Goal: Task Accomplishment & Management: Manage account settings

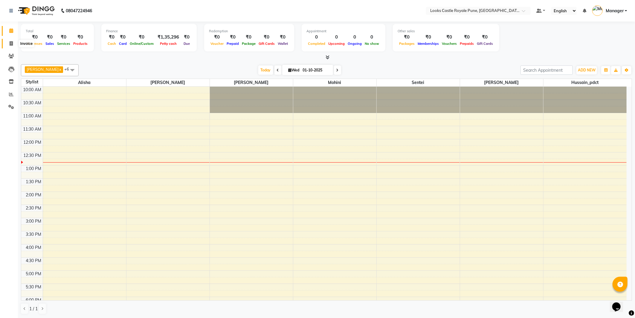
click at [10, 45] on icon at bounding box center [11, 43] width 3 height 4
select select "5915"
select select "service"
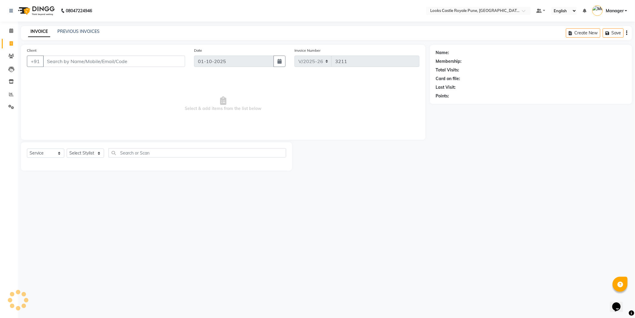
click at [83, 160] on div "Select Service Product Membership Package Voucher Prepaid Gift Card Select Styl…" at bounding box center [156, 155] width 259 height 14
click at [82, 151] on select "Select Stylist" at bounding box center [85, 153] width 37 height 9
select select "43054"
click at [67, 149] on select "Select Stylist Akshay Alisha Amir Anjali Arif Arman Christy Danish Eli Gloria H…" at bounding box center [85, 153] width 37 height 9
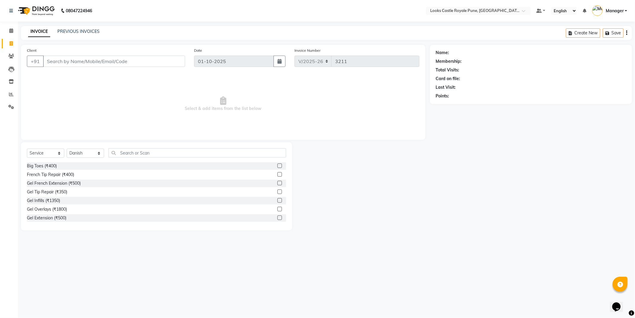
click at [140, 147] on div "Select Service Product Membership Package Voucher Prepaid Gift Card Select Styl…" at bounding box center [156, 186] width 271 height 88
click at [116, 144] on div "Select Service Product Membership Package Voucher Prepaid Gift Card Select Styl…" at bounding box center [156, 186] width 271 height 88
click at [120, 149] on input "text" at bounding box center [198, 152] width 178 height 9
type input "cut"
click at [38, 173] on div "Stylist Cut(M) (₹700)" at bounding box center [46, 175] width 39 height 6
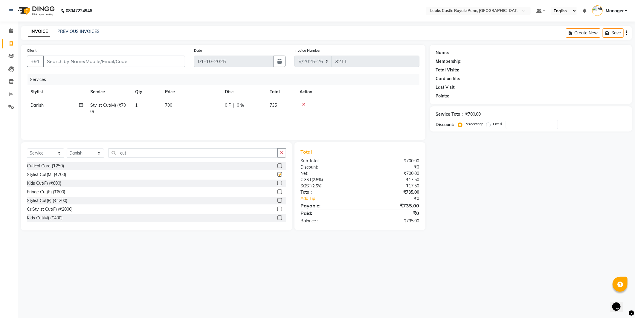
checkbox input "false"
click at [158, 149] on input "cut" at bounding box center [193, 152] width 169 height 9
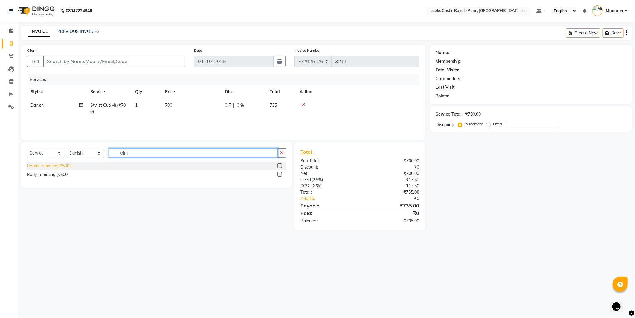
type input "trim"
click at [61, 168] on div "Beard Trimming (₹500)" at bounding box center [49, 166] width 44 height 6
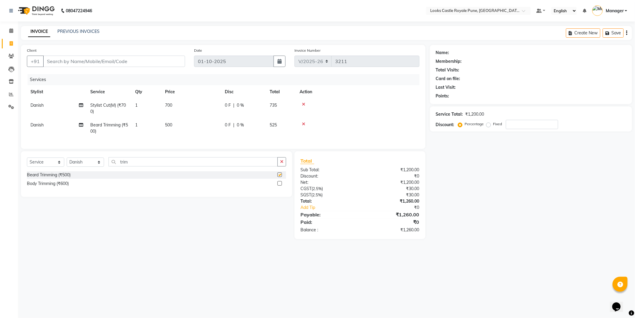
checkbox input "false"
click at [216, 102] on td "700" at bounding box center [191, 109] width 60 height 20
select select "43054"
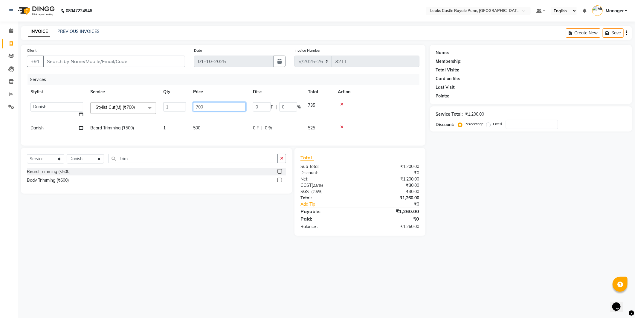
click at [216, 102] on input "700" at bounding box center [219, 106] width 53 height 9
type input "638"
click at [203, 133] on td "500" at bounding box center [220, 127] width 60 height 13
select select "43054"
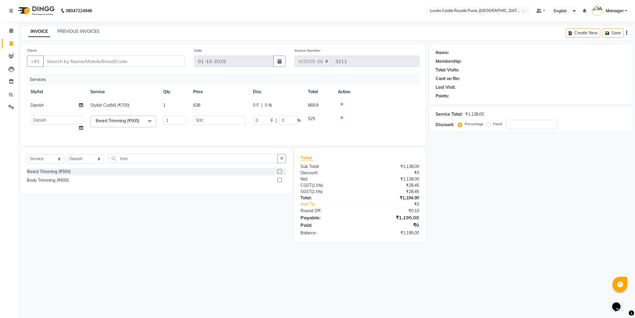
click at [203, 126] on td "500" at bounding box center [220, 123] width 60 height 23
click at [202, 120] on input "500" at bounding box center [219, 120] width 53 height 9
click at [93, 61] on input "Client" at bounding box center [114, 61] width 142 height 11
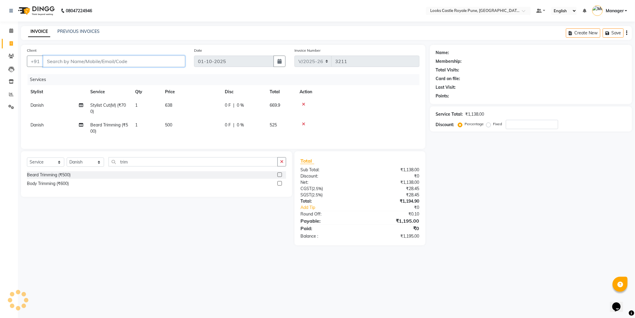
type input "9"
type input "0"
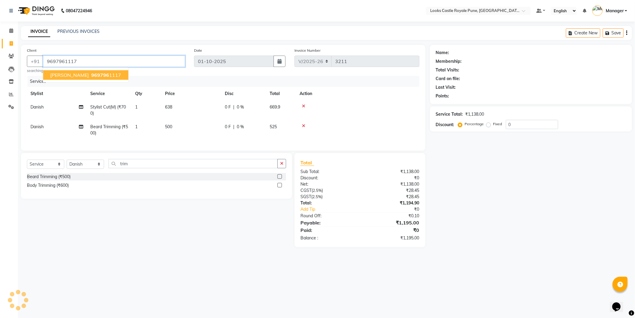
type input "9697961117"
select select "1: Object"
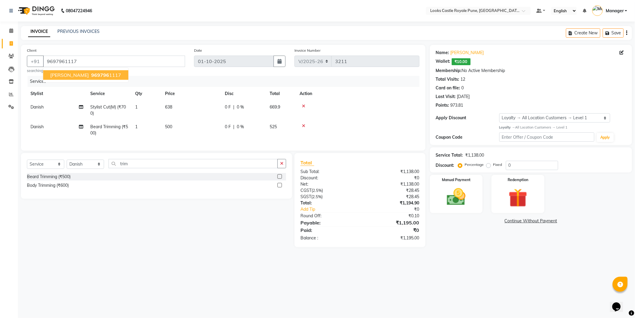
click at [69, 72] on span "vishwajeet" at bounding box center [69, 75] width 39 height 6
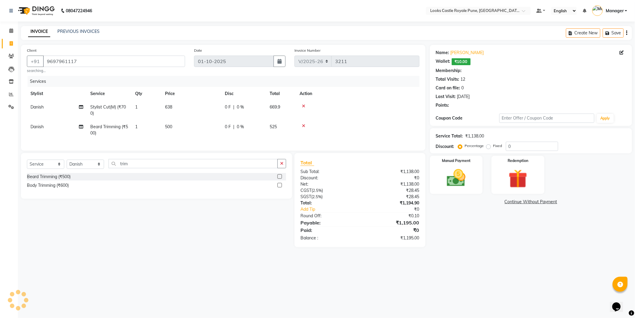
select select "1: Object"
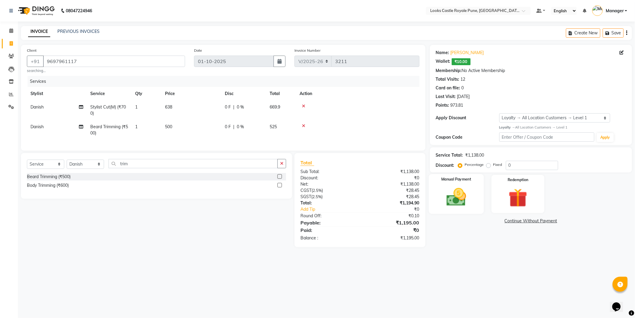
click at [464, 201] on img at bounding box center [456, 197] width 32 height 23
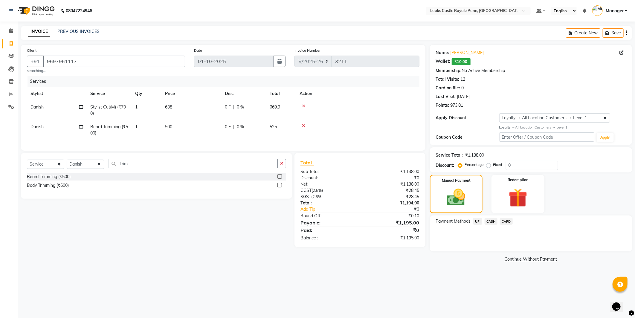
click at [475, 220] on span "UPI" at bounding box center [477, 221] width 9 height 7
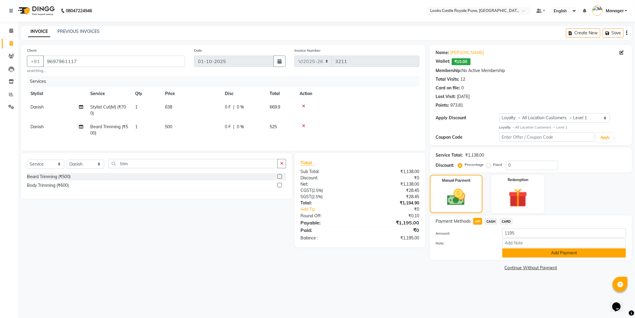
click at [565, 254] on button "Add Payment" at bounding box center [564, 252] width 124 height 9
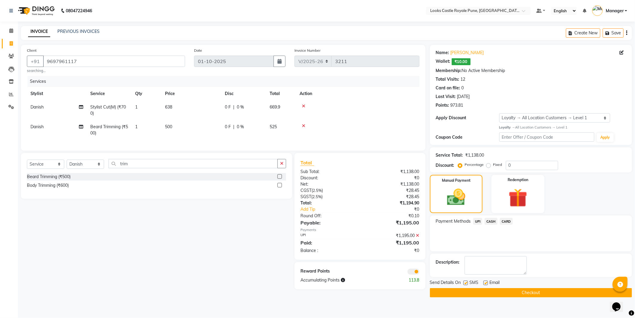
click at [550, 290] on button "Checkout" at bounding box center [531, 292] width 202 height 9
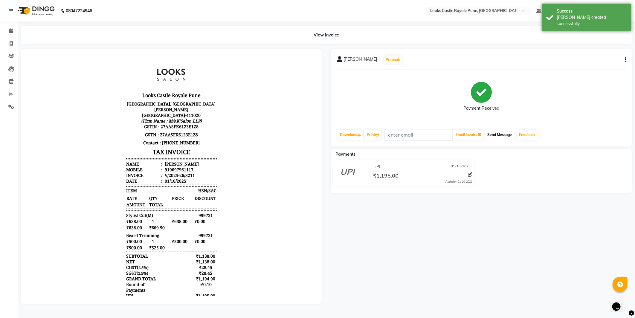
click at [489, 132] on button "Send Message" at bounding box center [499, 135] width 29 height 10
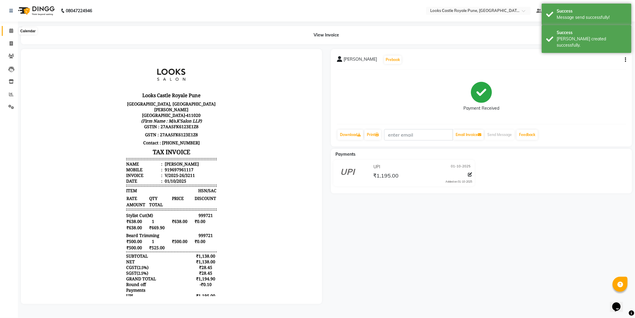
click at [10, 31] on icon at bounding box center [11, 30] width 4 height 4
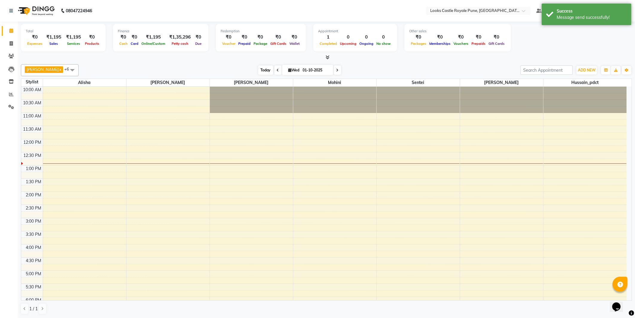
click at [260, 67] on span "Today" at bounding box center [265, 69] width 15 height 9
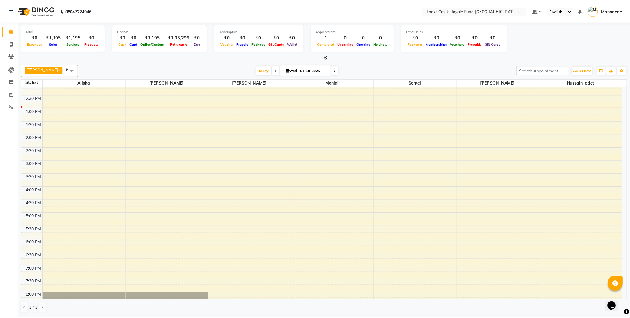
scroll to position [64, 0]
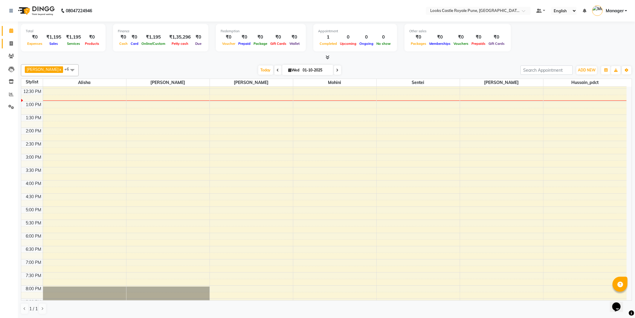
click at [8, 39] on link "Invoice" at bounding box center [9, 44] width 14 height 10
select select "service"
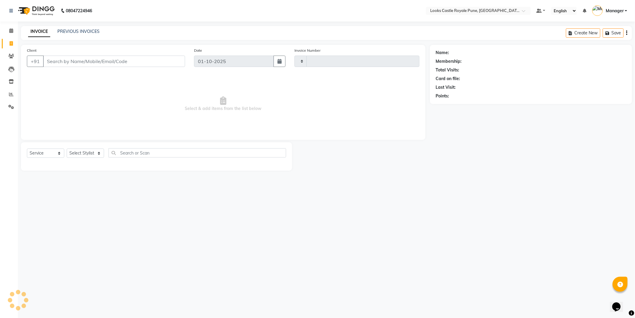
type input "3212"
select select "5915"
click at [73, 61] on input "Client" at bounding box center [114, 61] width 142 height 11
type input "9912757969"
select select "1: Object"
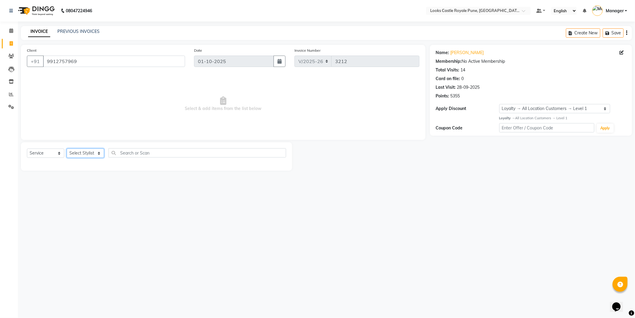
click at [95, 150] on select "Select Stylist Akshay Alisha Amir Anjali Arif Arman Christy Danish Eli Gloria H…" at bounding box center [85, 153] width 37 height 9
select select "43050"
click at [67, 149] on select "Select Stylist Akshay Alisha Amir Anjali Arif Arman Christy Danish Eli Gloria H…" at bounding box center [85, 153] width 37 height 9
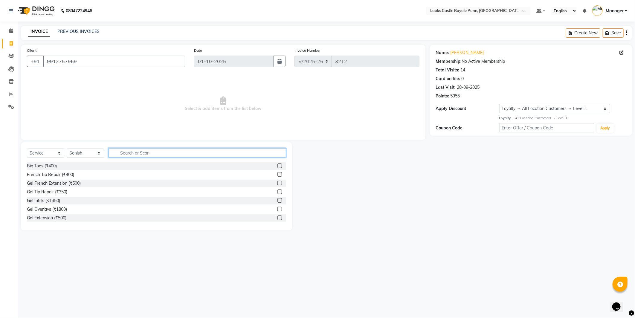
click at [169, 153] on input "text" at bounding box center [198, 152] width 178 height 9
type input "touch"
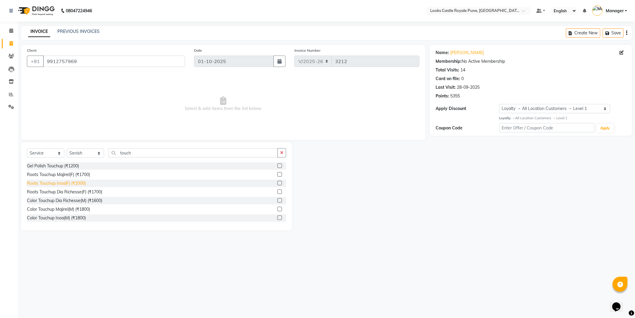
click at [61, 182] on div "Roots Touchup Inoa(F) (₹2000)" at bounding box center [56, 183] width 59 height 6
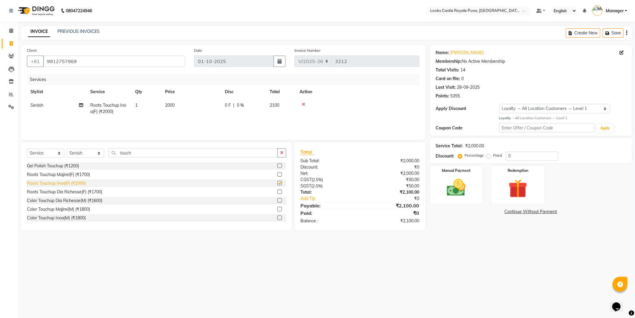
checkbox input "false"
click at [160, 150] on input "touch" at bounding box center [193, 152] width 169 height 9
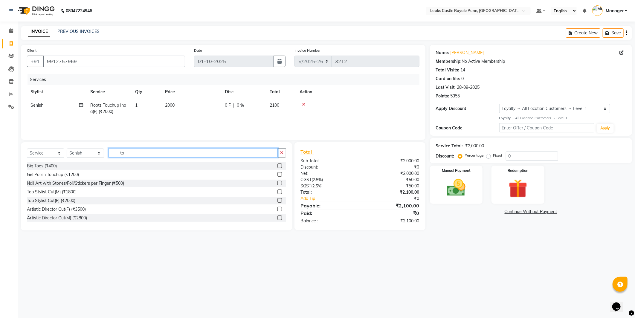
type input "t"
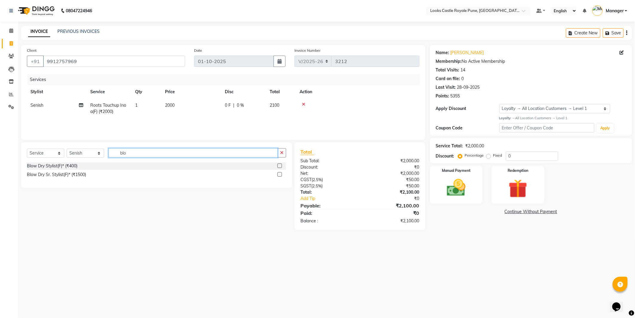
type input "blo"
click at [80, 165] on div "Blow Dry Stylist(F)* (₹400)" at bounding box center [156, 165] width 259 height 7
click at [76, 167] on div "Blow Dry Stylist(F)* (₹400)" at bounding box center [52, 166] width 51 height 6
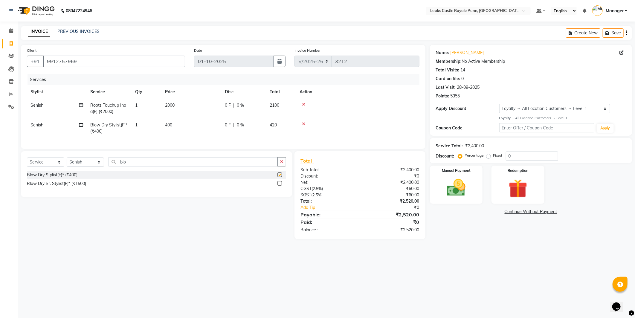
checkbox input "false"
click at [144, 161] on div "Select Service Product Membership Package Voucher Prepaid Gift Card Select Styl…" at bounding box center [156, 174] width 271 height 46
click at [173, 108] on td "2000" at bounding box center [191, 109] width 60 height 20
select select "43050"
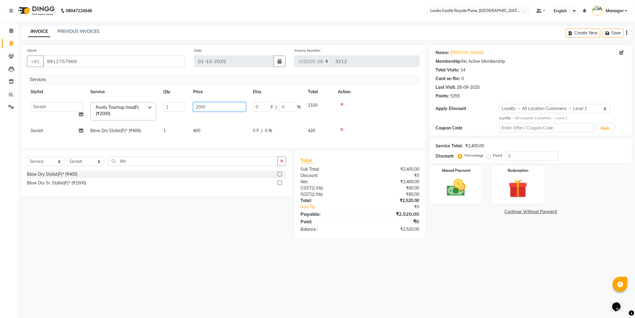
click at [210, 108] on input "2000" at bounding box center [219, 106] width 53 height 9
type input "2"
type input "1600"
click at [198, 132] on td "400" at bounding box center [220, 130] width 60 height 13
select select "43050"
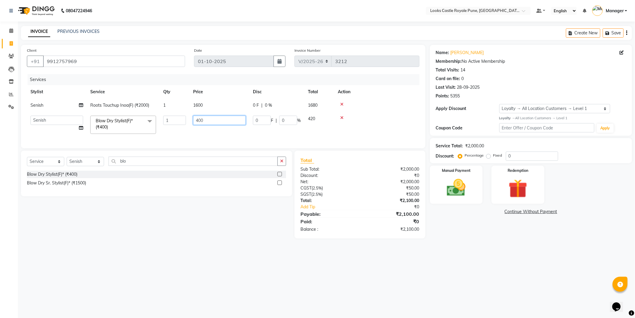
click at [207, 116] on input "400" at bounding box center [219, 120] width 53 height 9
type input "4"
type input "650"
click at [535, 248] on main "INVOICE PREVIOUS INVOICES Create New Save Client +91 9912757969 Date 01-10-2025…" at bounding box center [326, 137] width 617 height 222
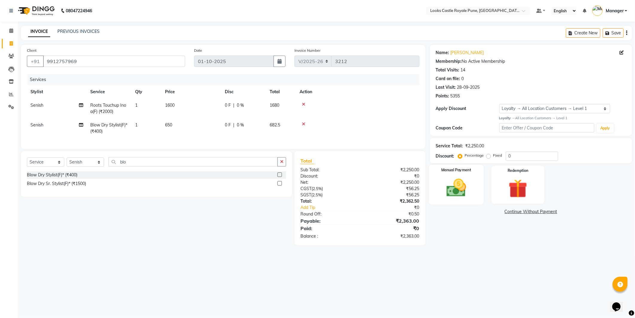
click at [469, 191] on img at bounding box center [456, 188] width 32 height 23
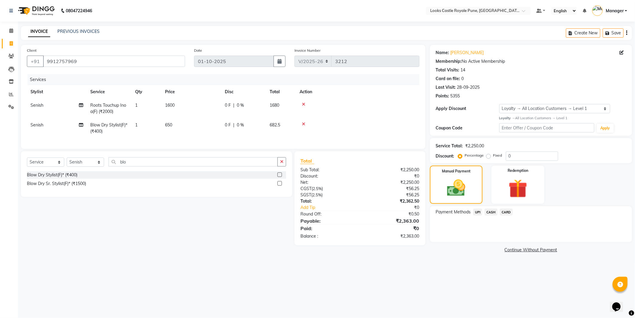
click at [480, 212] on span "UPI" at bounding box center [477, 212] width 9 height 7
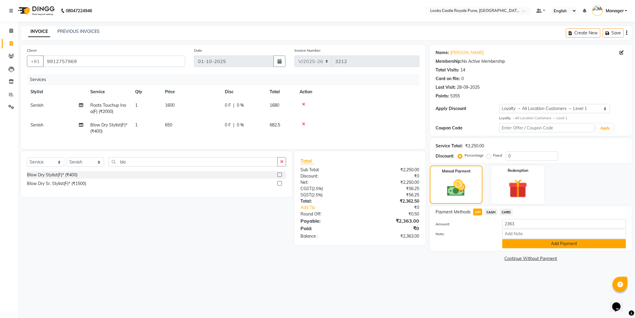
click at [525, 245] on button "Add Payment" at bounding box center [564, 243] width 124 height 9
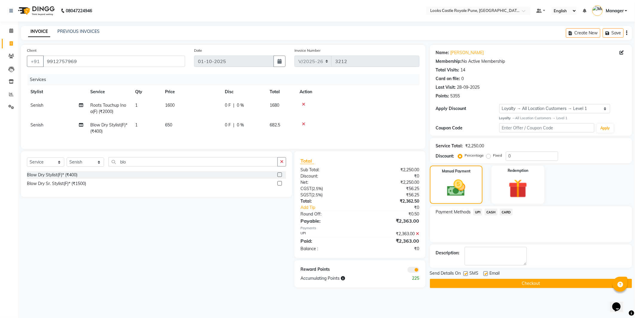
click at [518, 282] on button "Checkout" at bounding box center [531, 283] width 202 height 9
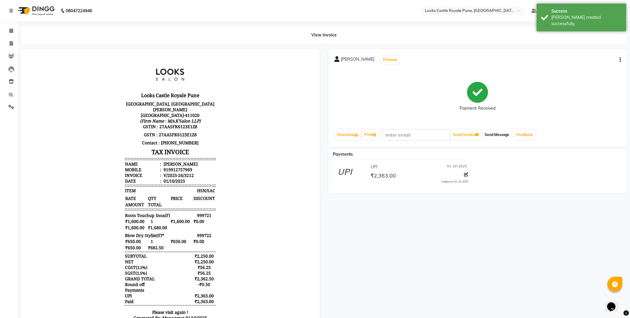
click at [495, 133] on button "Send Message" at bounding box center [497, 135] width 29 height 10
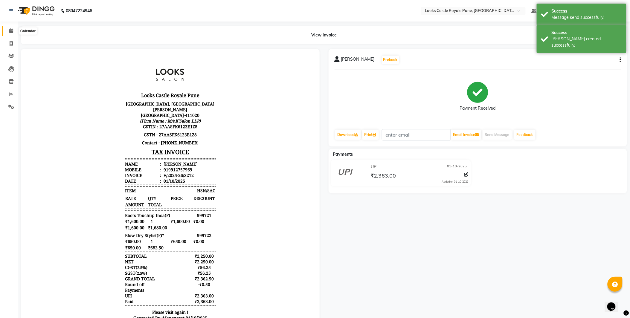
click at [8, 31] on span at bounding box center [11, 31] width 10 height 7
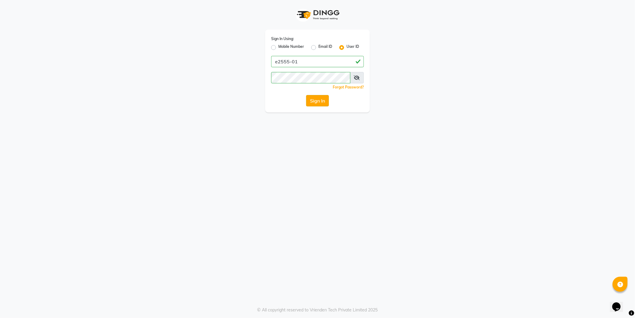
click at [321, 101] on button "Sign In" at bounding box center [317, 100] width 23 height 11
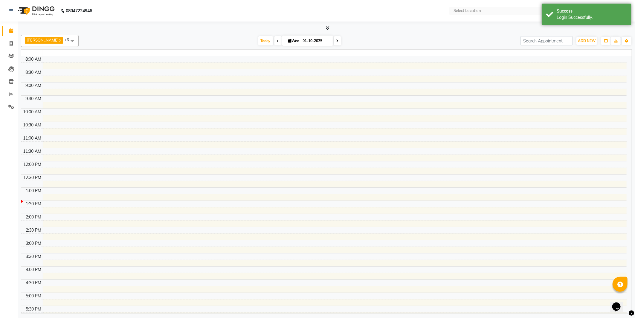
select select "en"
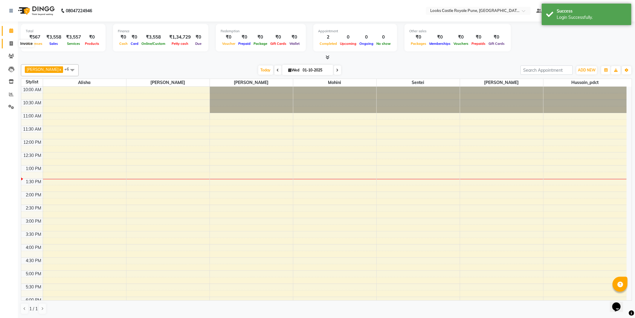
click at [10, 41] on icon at bounding box center [11, 43] width 3 height 4
select select "5915"
select select "service"
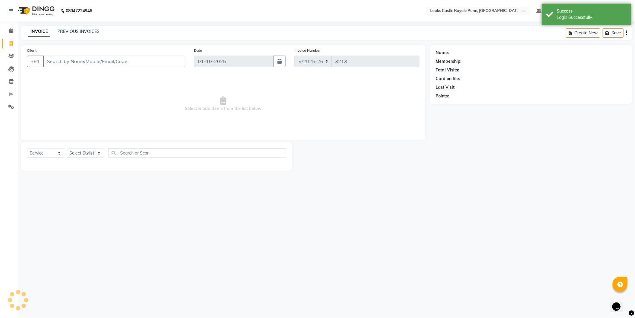
click at [70, 66] on input "Client" at bounding box center [114, 61] width 142 height 11
type input "9881149149"
select select "1: Object"
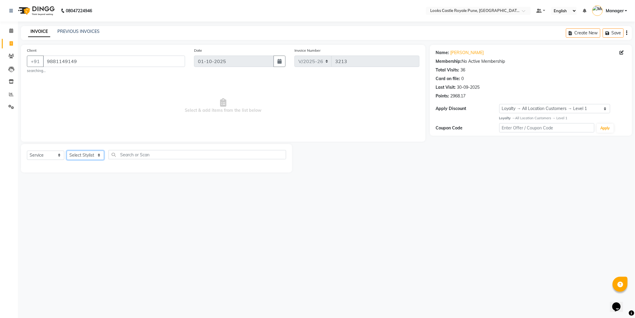
click at [92, 152] on select "Select Stylist Akshay Alisha Amir Anjali Arif Arman Christy Danish Eli Gloria H…" at bounding box center [85, 155] width 37 height 9
select select "43049"
click at [67, 151] on select "Select Stylist Akshay Alisha Amir Anjali Arif Arman Christy Danish Eli Gloria H…" at bounding box center [85, 155] width 37 height 9
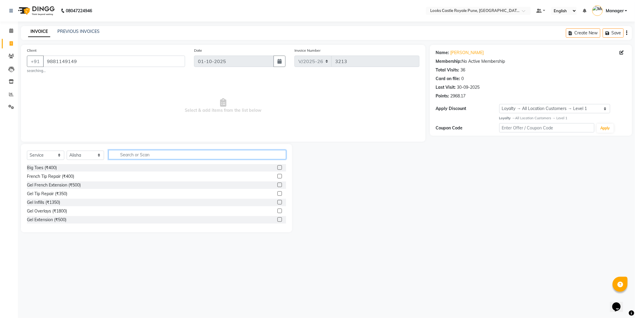
click at [150, 156] on input "text" at bounding box center [198, 154] width 178 height 9
type input "root to"
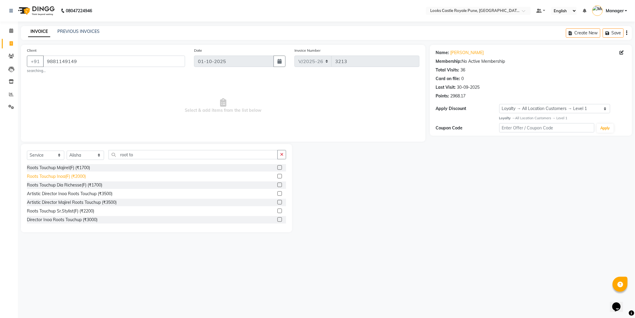
click at [54, 175] on div "Roots Touchup Inoa(F) (₹2000)" at bounding box center [56, 176] width 59 height 6
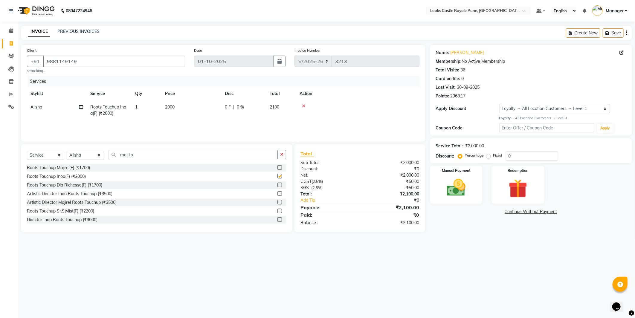
checkbox input "false"
click at [142, 154] on input "root to" at bounding box center [193, 154] width 169 height 9
type input "r"
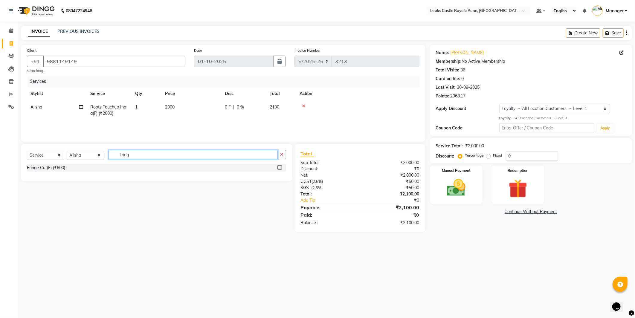
type input "fring"
click at [51, 168] on div "Fringe Cut(F) (₹600)" at bounding box center [46, 168] width 38 height 6
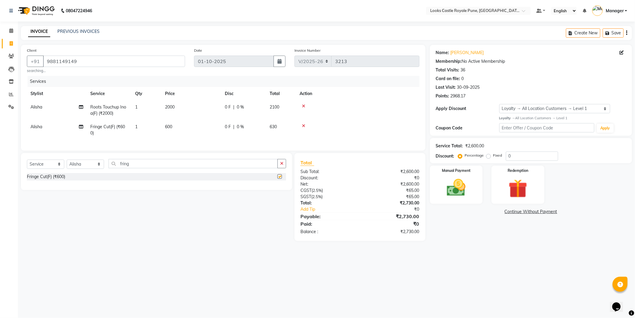
checkbox input "false"
click at [177, 125] on td "600" at bounding box center [191, 130] width 60 height 20
select select "43049"
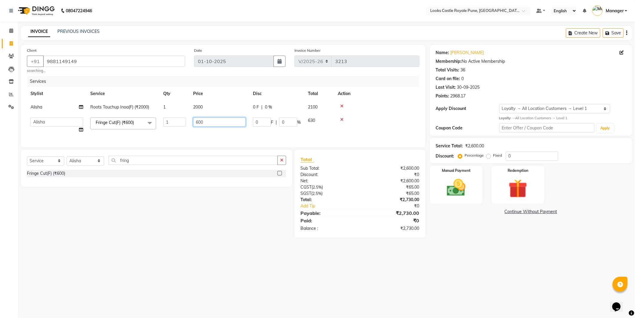
drag, startPoint x: 201, startPoint y: 124, endPoint x: 190, endPoint y: 125, distance: 10.8
click at [190, 126] on td "600" at bounding box center [220, 125] width 60 height 23
type input "350"
click at [208, 107] on td "2000" at bounding box center [220, 106] width 60 height 13
select select "43049"
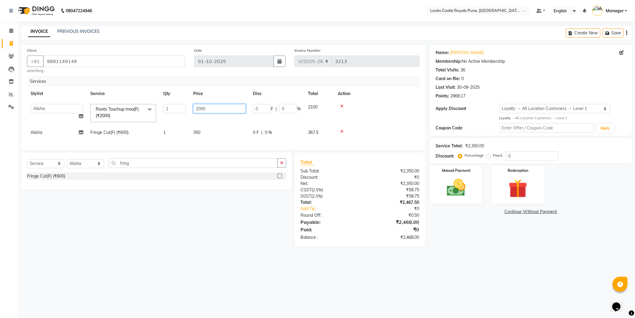
drag, startPoint x: 208, startPoint y: 107, endPoint x: 193, endPoint y: 111, distance: 16.1
click at [190, 111] on td "2000" at bounding box center [220, 112] width 60 height 25
click at [201, 109] on input "2000" at bounding box center [219, 108] width 53 height 9
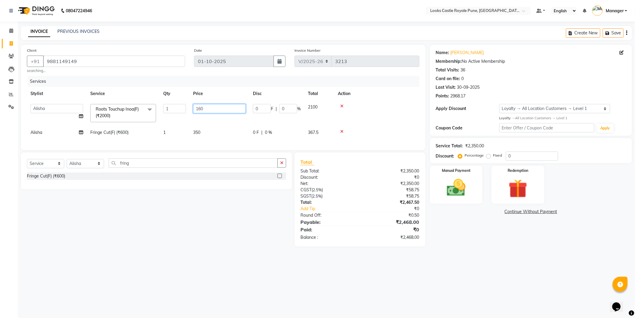
type input "1600"
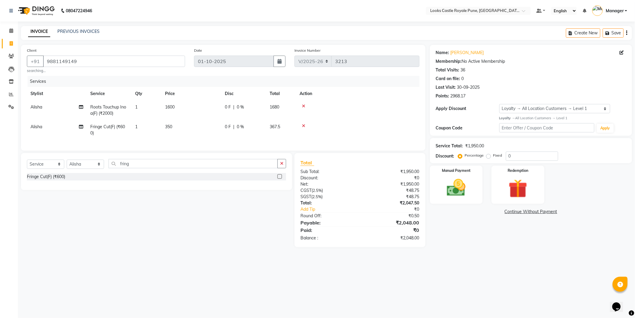
drag, startPoint x: 174, startPoint y: 217, endPoint x: 122, endPoint y: 160, distance: 77.7
click at [174, 218] on div "Select Service Product Membership Package Voucher Prepaid Gift Card Select Styl…" at bounding box center [154, 200] width 276 height 94
click at [87, 167] on select "Select Stylist Akshay Alisha Amir Anjali Arif Arman Christy Danish Eli Gloria H…" at bounding box center [85, 164] width 37 height 9
select select "78858"
click at [67, 165] on select "Select Stylist Akshay Alisha Amir Anjali Arif Arman Christy Danish Eli Gloria H…" at bounding box center [85, 164] width 37 height 9
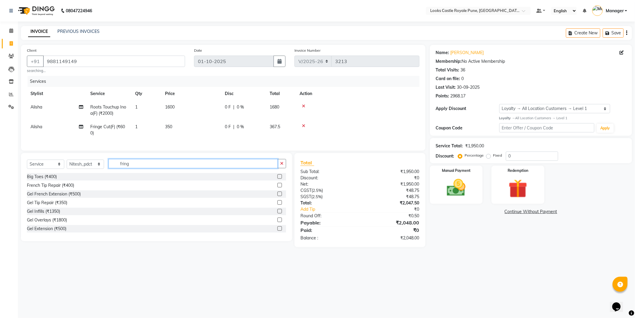
click at [141, 168] on input "fring" at bounding box center [193, 163] width 169 height 9
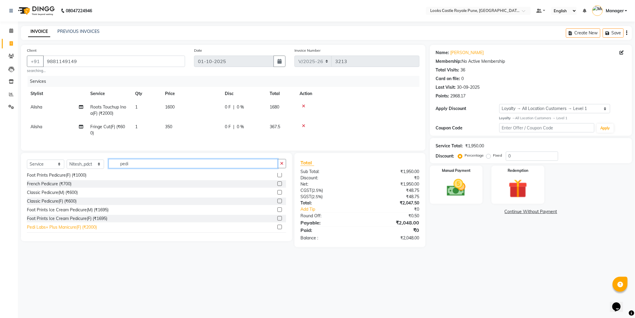
type input "pedi"
click at [65, 231] on div "Pedi Labs+ Plus Manicure(F) (₹2000)" at bounding box center [62, 227] width 70 height 6
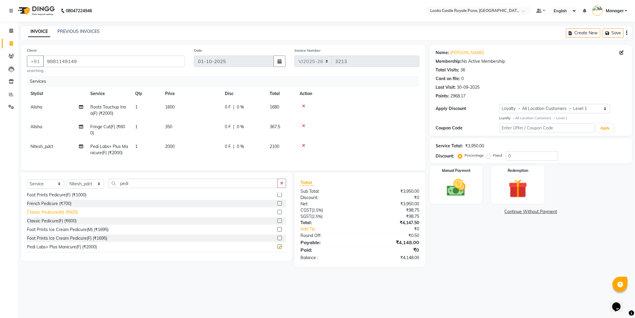
checkbox input "false"
click at [65, 240] on div "Pedi Labs+ Plus Pedicure(F) (₹2000)" at bounding box center [61, 238] width 69 height 6
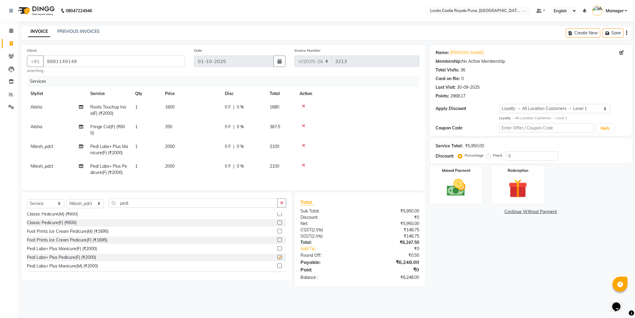
checkbox input "false"
click at [303, 145] on icon at bounding box center [303, 146] width 3 height 4
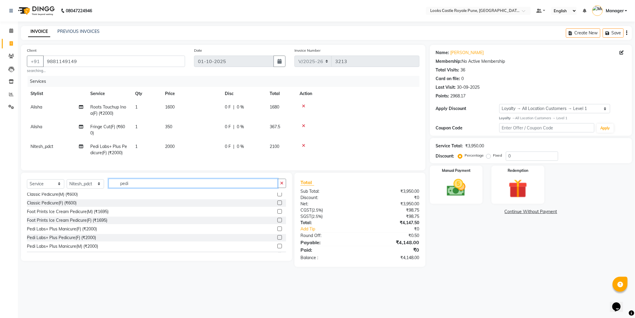
click at [141, 188] on input "pedi" at bounding box center [193, 183] width 169 height 9
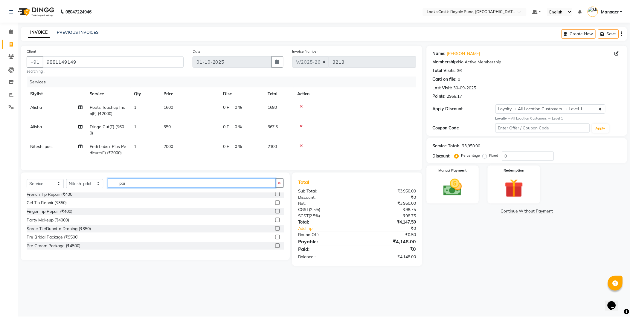
scroll to position [0, 0]
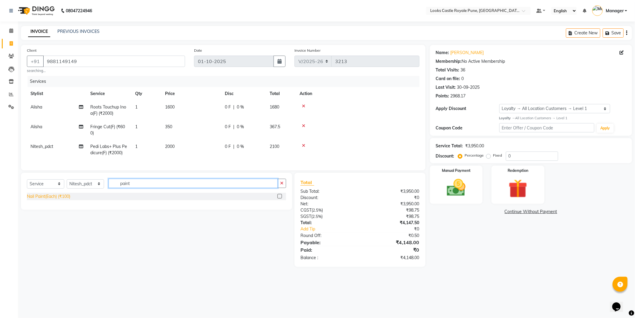
type input "paint"
click at [38, 200] on div "Nail Paint(Each) (₹100)" at bounding box center [48, 196] width 43 height 6
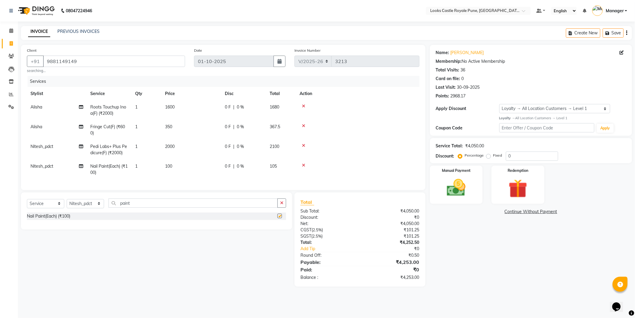
checkbox input "false"
click at [191, 164] on td "100" at bounding box center [191, 170] width 60 height 20
select select "78858"
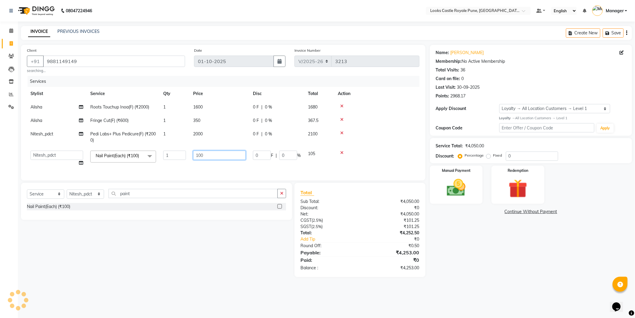
drag, startPoint x: 203, startPoint y: 155, endPoint x: 186, endPoint y: 158, distance: 17.9
click at [186, 158] on tr "Akshay Alisha Amir Anjali Arif Arman Christy Danish Eli Gloria Hafiz Hussain_pd…" at bounding box center [223, 158] width 393 height 23
type input "300"
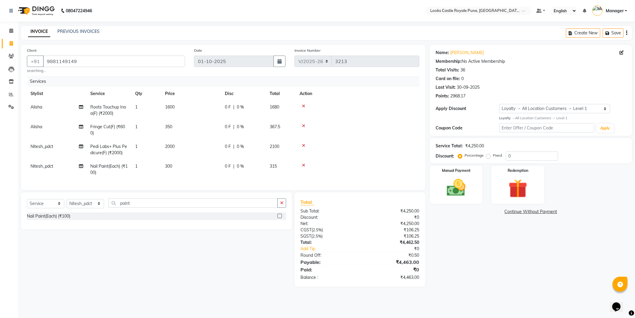
click at [189, 265] on div "Select Service Product Membership Package Voucher Prepaid Gift Card Select Styl…" at bounding box center [154, 240] width 276 height 94
click at [185, 173] on td "300" at bounding box center [191, 170] width 60 height 20
select select "78858"
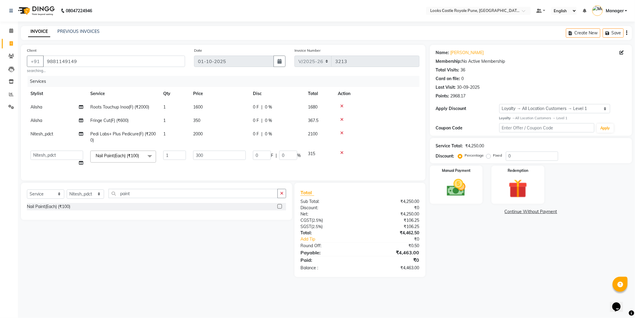
click at [214, 150] on td "300" at bounding box center [220, 158] width 60 height 23
click at [212, 160] on input "300" at bounding box center [219, 155] width 53 height 9
type input "302"
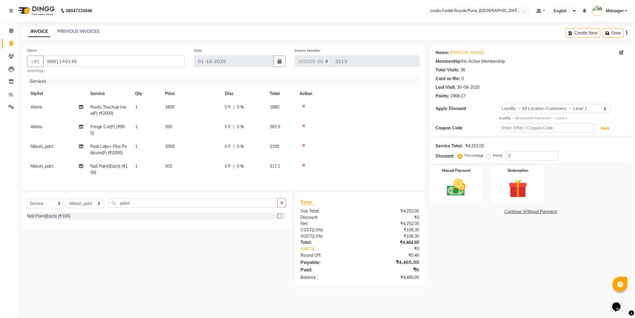
click at [210, 247] on div "Select Service Product Membership Package Voucher Prepaid Gift Card Select Styl…" at bounding box center [154, 240] width 276 height 94
click at [171, 103] on td "1600" at bounding box center [191, 110] width 60 height 20
select select "43049"
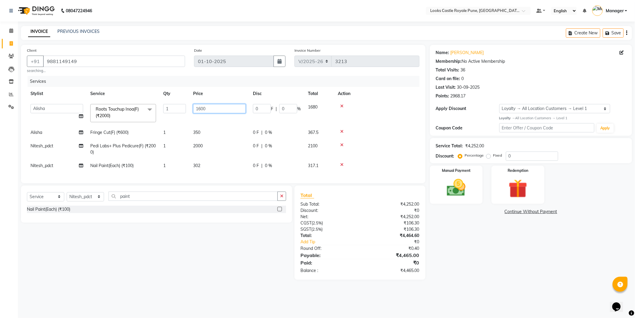
drag, startPoint x: 196, startPoint y: 108, endPoint x: 202, endPoint y: 107, distance: 5.3
click at [202, 107] on input "1600" at bounding box center [219, 108] width 53 height 9
type input "1300"
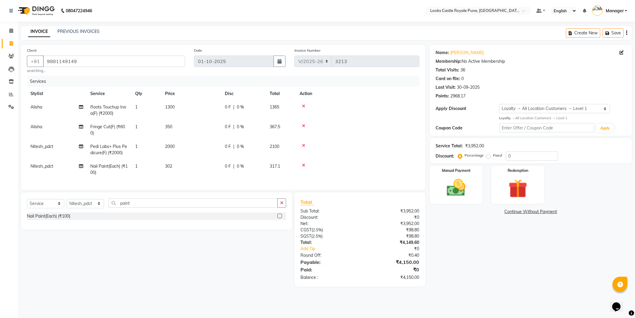
click at [190, 265] on div "Select Service Product Membership Package Voucher Prepaid Gift Card Select Styl…" at bounding box center [154, 240] width 276 height 94
click at [453, 184] on img at bounding box center [456, 188] width 32 height 23
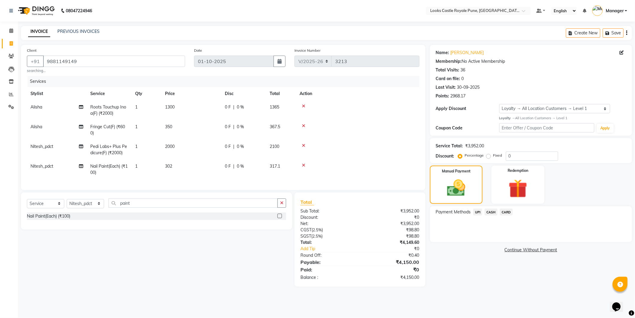
click at [475, 213] on span "UPI" at bounding box center [477, 212] width 9 height 7
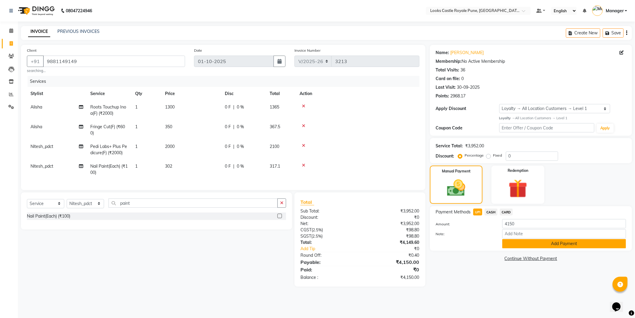
click at [546, 247] on button "Add Payment" at bounding box center [564, 243] width 124 height 9
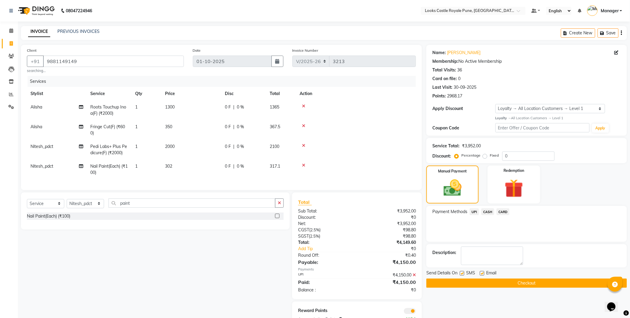
click at [512, 283] on button "Checkout" at bounding box center [526, 283] width 201 height 9
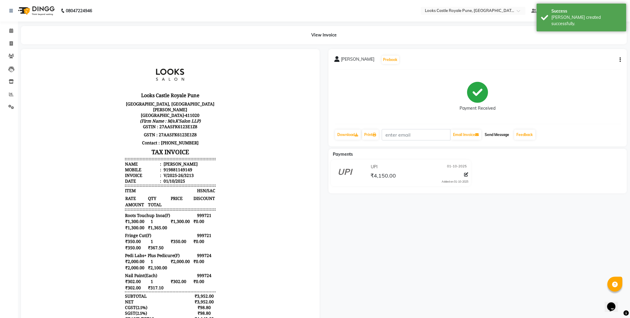
click at [498, 136] on button "Send Message" at bounding box center [497, 135] width 29 height 10
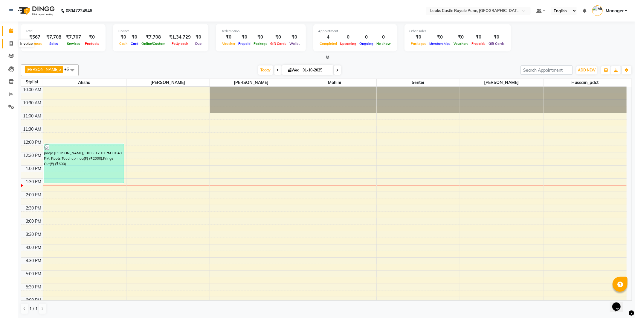
click at [10, 42] on icon at bounding box center [11, 43] width 3 height 4
select select "service"
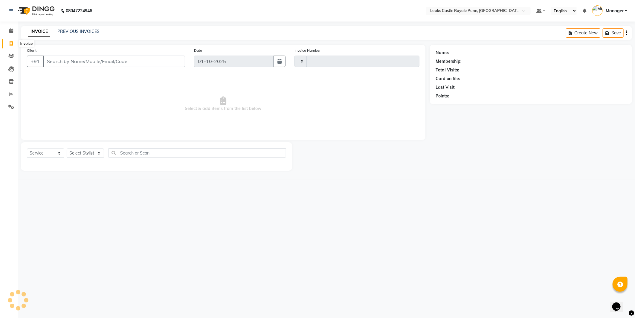
type input "3214"
select select "5915"
click at [77, 157] on select "Select Stylist Akshay [PERSON_NAME] [PERSON_NAME] [PERSON_NAME] Danish [PERSON_…" at bounding box center [85, 153] width 37 height 9
select select "43057"
click at [67, 149] on select "Select Stylist Akshay [PERSON_NAME] [PERSON_NAME] [PERSON_NAME] Danish [PERSON_…" at bounding box center [85, 153] width 37 height 9
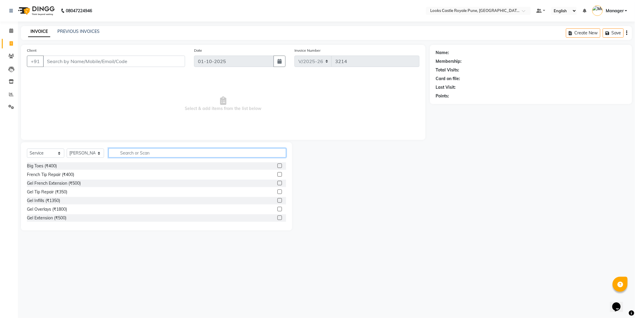
click at [141, 152] on input "text" at bounding box center [198, 152] width 178 height 9
type input "eye"
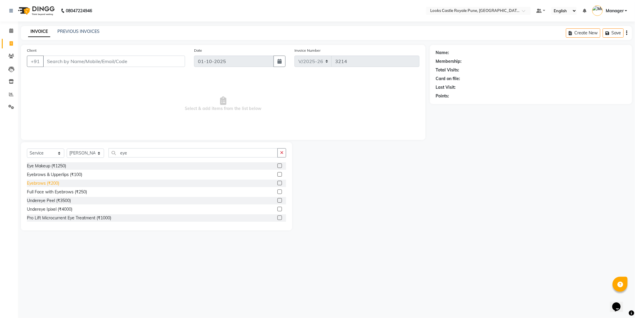
click at [42, 183] on div "Eyebrows (₹200)" at bounding box center [43, 183] width 32 height 6
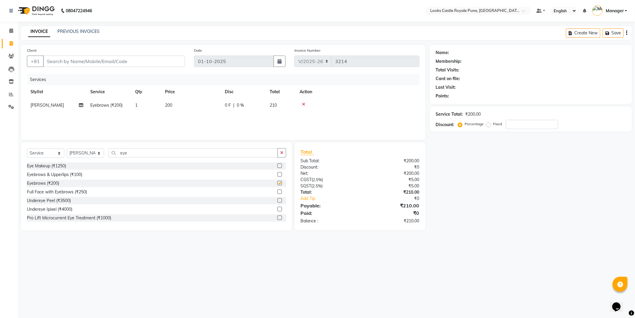
checkbox input "false"
click at [171, 104] on span "200" at bounding box center [168, 105] width 7 height 5
select select "43057"
drag, startPoint x: 205, startPoint y: 101, endPoint x: 205, endPoint y: 106, distance: 5.4
click at [202, 106] on td "200" at bounding box center [220, 110] width 60 height 23
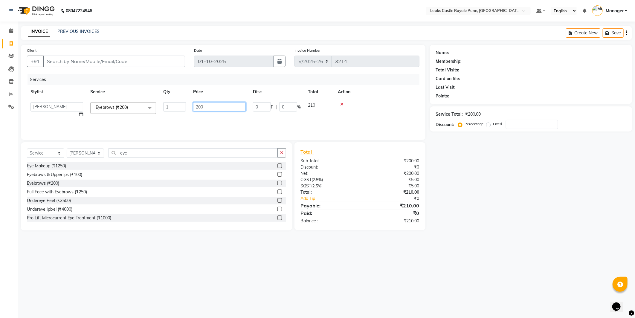
click at [198, 105] on input "200" at bounding box center [219, 106] width 53 height 9
click at [200, 106] on input "200" at bounding box center [219, 106] width 53 height 9
type input "102"
click at [228, 75] on div "Services" at bounding box center [226, 79] width 396 height 11
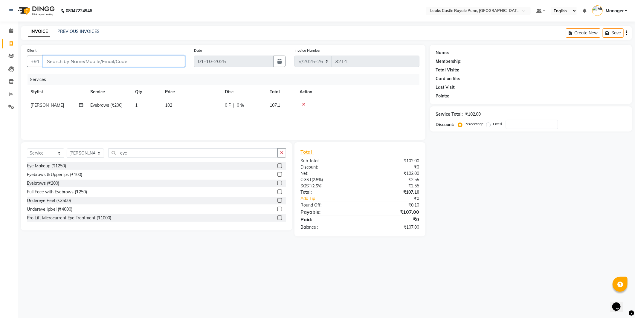
click at [118, 61] on input "Client" at bounding box center [114, 61] width 142 height 11
type input "9"
type input "0"
type input "99999999999"
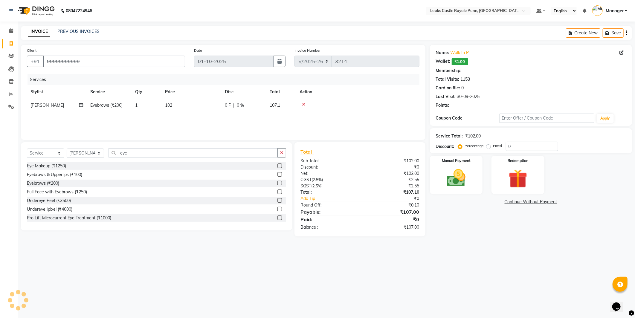
select select "1: Object"
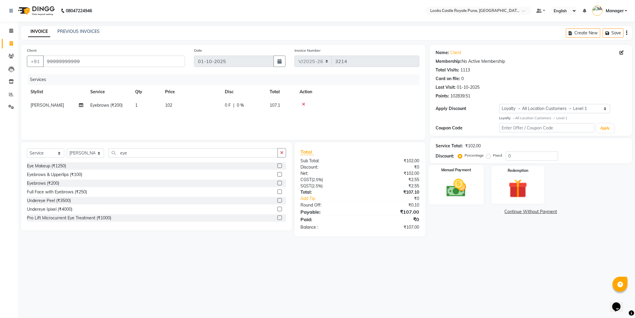
click at [450, 176] on div "Manual Payment" at bounding box center [456, 185] width 55 height 40
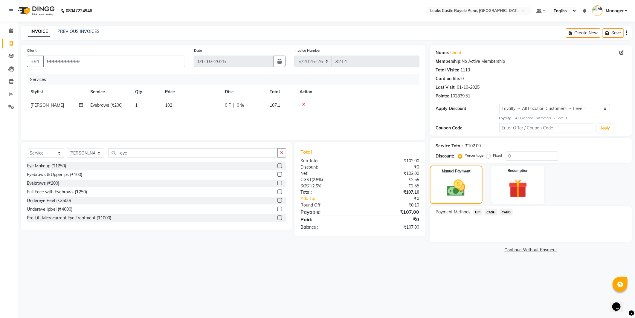
click at [477, 213] on span "UPI" at bounding box center [477, 212] width 9 height 7
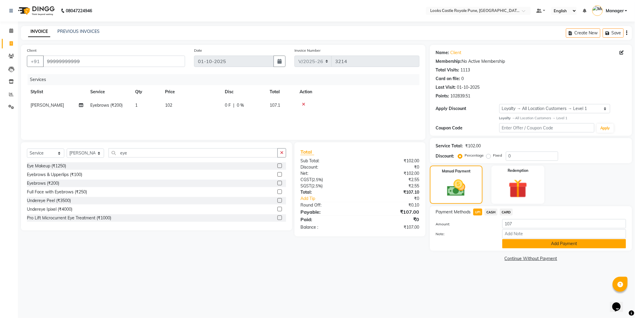
click at [518, 243] on button "Add Payment" at bounding box center [564, 243] width 124 height 9
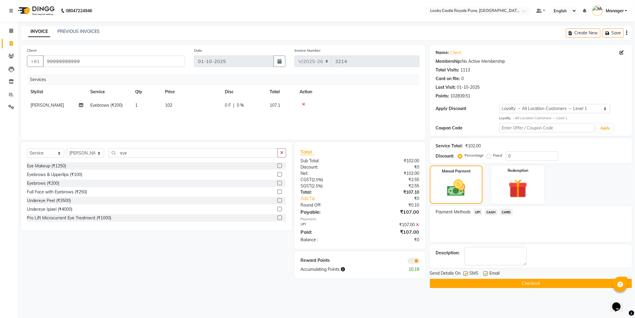
click at [503, 280] on button "Checkout" at bounding box center [531, 283] width 202 height 9
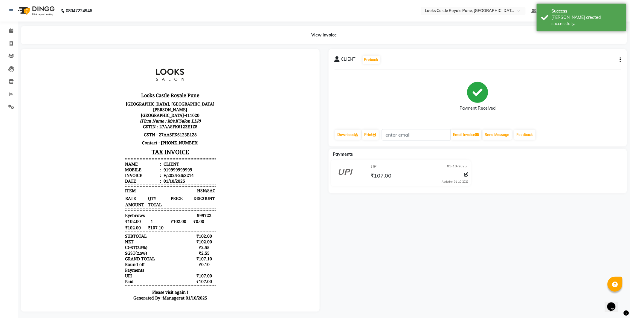
click at [34, 10] on img at bounding box center [35, 10] width 41 height 17
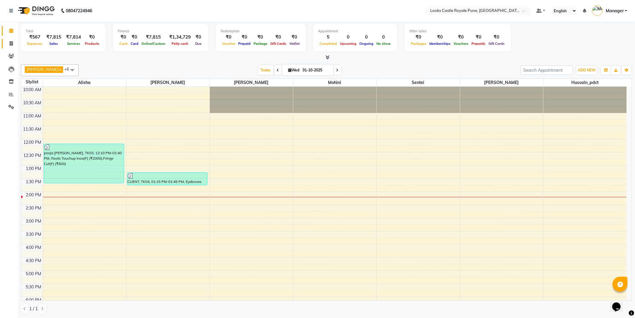
click at [5, 43] on link "Invoice" at bounding box center [9, 44] width 14 height 10
select select "service"
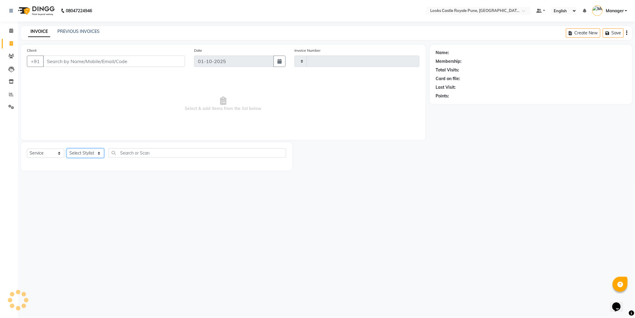
click at [83, 153] on select "Select Stylist" at bounding box center [85, 153] width 37 height 9
type input "3215"
select select "5915"
click at [115, 61] on input "Client" at bounding box center [114, 61] width 142 height 11
paste input "9823286168"
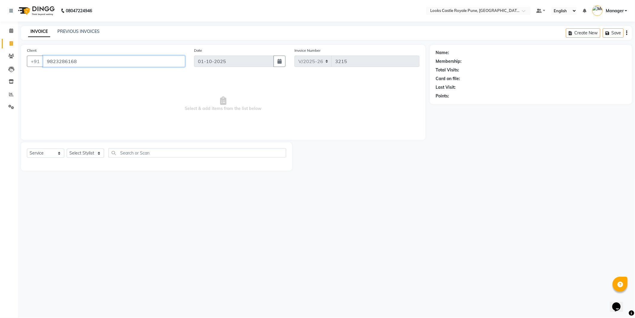
type input "9823286168"
select select "1: Object"
click at [91, 154] on select "Select Stylist Akshay Alisha Amir Anjali Arif Arman Christy Danish Eli Gloria H…" at bounding box center [85, 153] width 37 height 9
select select "52674"
click at [67, 149] on select "Select Stylist Akshay Alisha Amir Anjali Arif Arman Christy Danish Eli Gloria H…" at bounding box center [85, 153] width 37 height 9
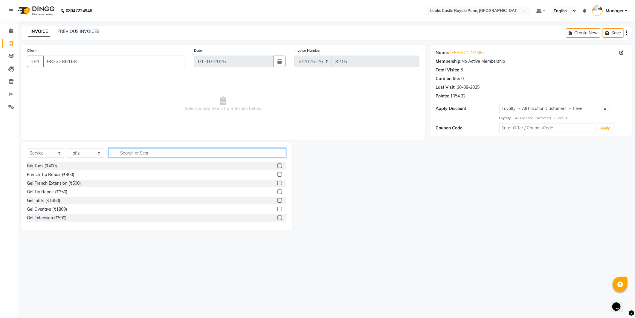
click at [183, 156] on input "text" at bounding box center [198, 152] width 178 height 9
type input "cut"
click at [72, 175] on div "Stylist Cut(M) (₹700)" at bounding box center [156, 174] width 259 height 7
click at [62, 172] on div "Stylist Cut(M) (₹700)" at bounding box center [46, 175] width 39 height 6
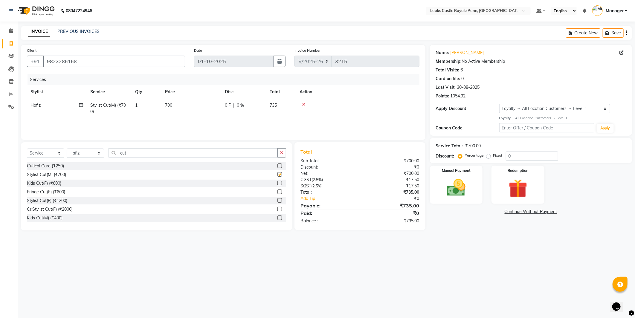
checkbox input "false"
click at [177, 103] on td "700" at bounding box center [191, 109] width 60 height 20
select select "52674"
click at [221, 107] on input "700" at bounding box center [219, 106] width 53 height 9
type input "7"
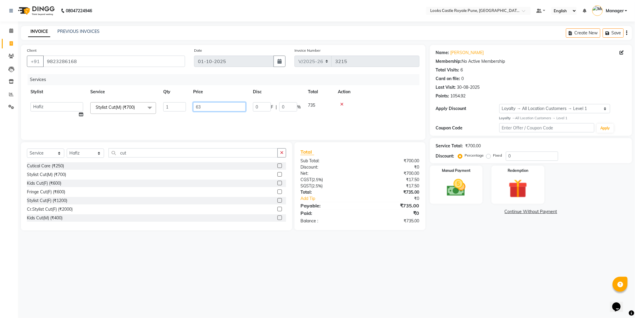
type input "638"
click at [492, 238] on main "INVOICE PREVIOUS INVOICES Create New Save Client +91 9823286168 Date 01-10-2025…" at bounding box center [326, 135] width 617 height 219
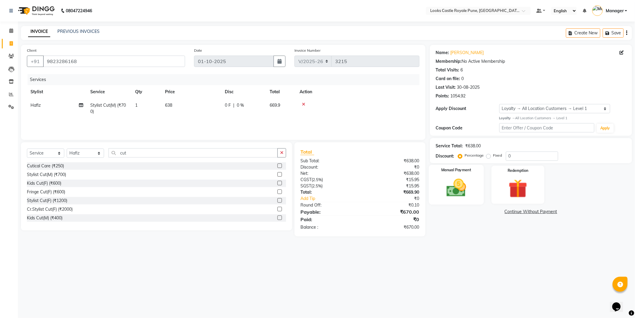
click at [459, 183] on img at bounding box center [456, 188] width 32 height 23
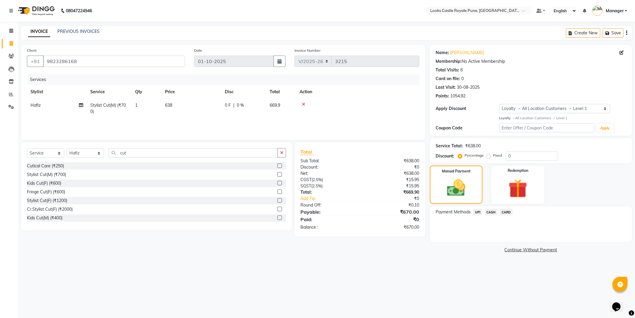
click at [492, 212] on span "CASH" at bounding box center [491, 212] width 13 height 7
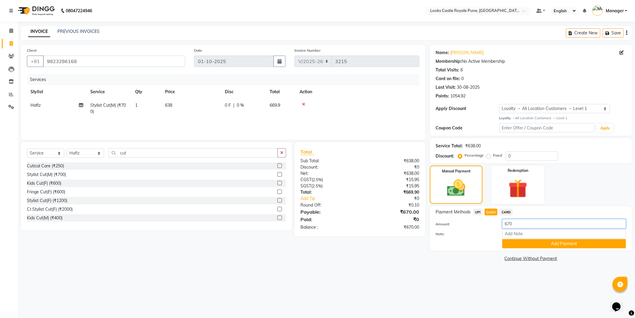
click at [515, 222] on input "670" at bounding box center [564, 223] width 124 height 9
type input "6"
type input "700"
click at [533, 244] on button "Add Payment" at bounding box center [564, 243] width 124 height 9
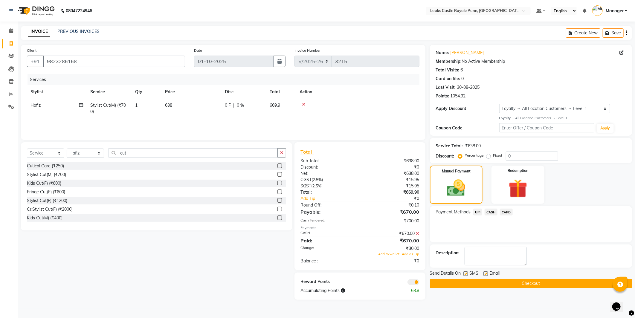
click at [538, 283] on button "Checkout" at bounding box center [531, 283] width 202 height 9
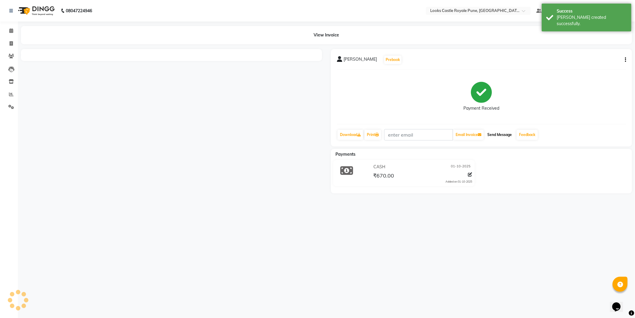
click at [505, 138] on button "Send Message" at bounding box center [499, 135] width 29 height 10
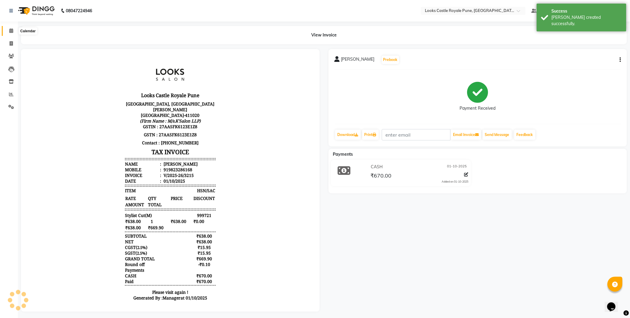
click at [10, 30] on icon at bounding box center [11, 30] width 4 height 4
